Goal: Check status: Check status

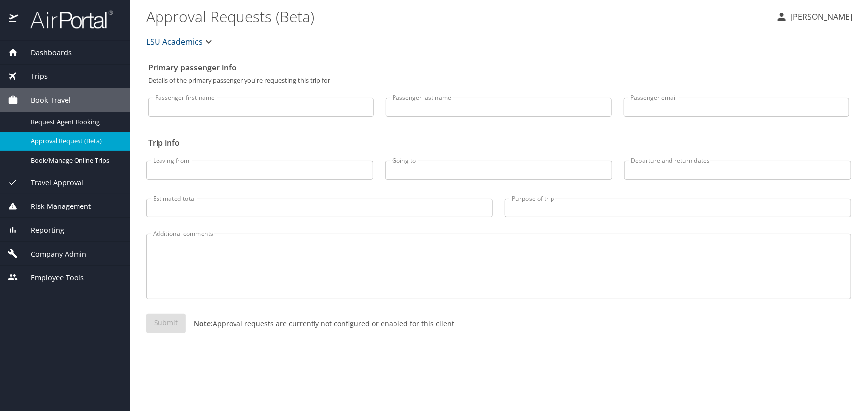
click at [70, 66] on div "Trips" at bounding box center [65, 77] width 130 height 24
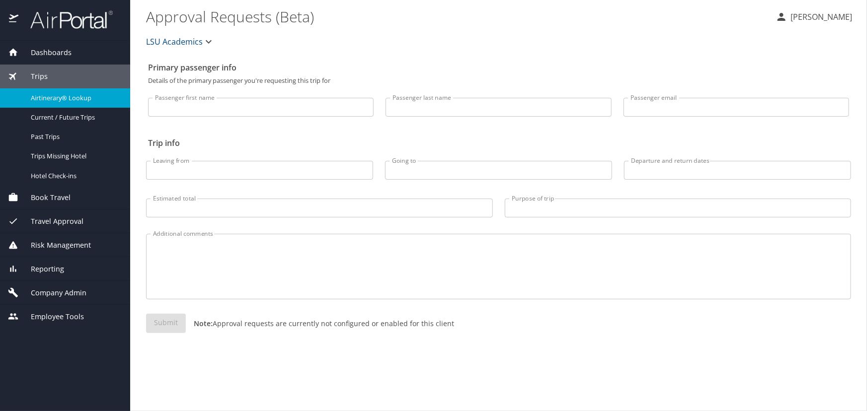
click at [72, 93] on span "Airtinerary® Lookup" at bounding box center [74, 97] width 87 height 9
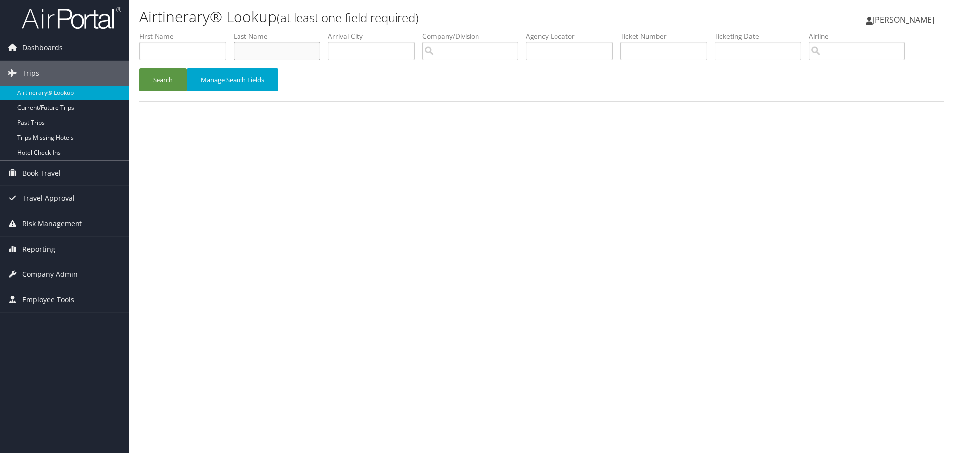
click at [266, 45] on input "text" at bounding box center [277, 51] width 87 height 18
type input "pal"
click at [139, 68] on button "Search" at bounding box center [163, 79] width 48 height 23
